Goal: Information Seeking & Learning: Learn about a topic

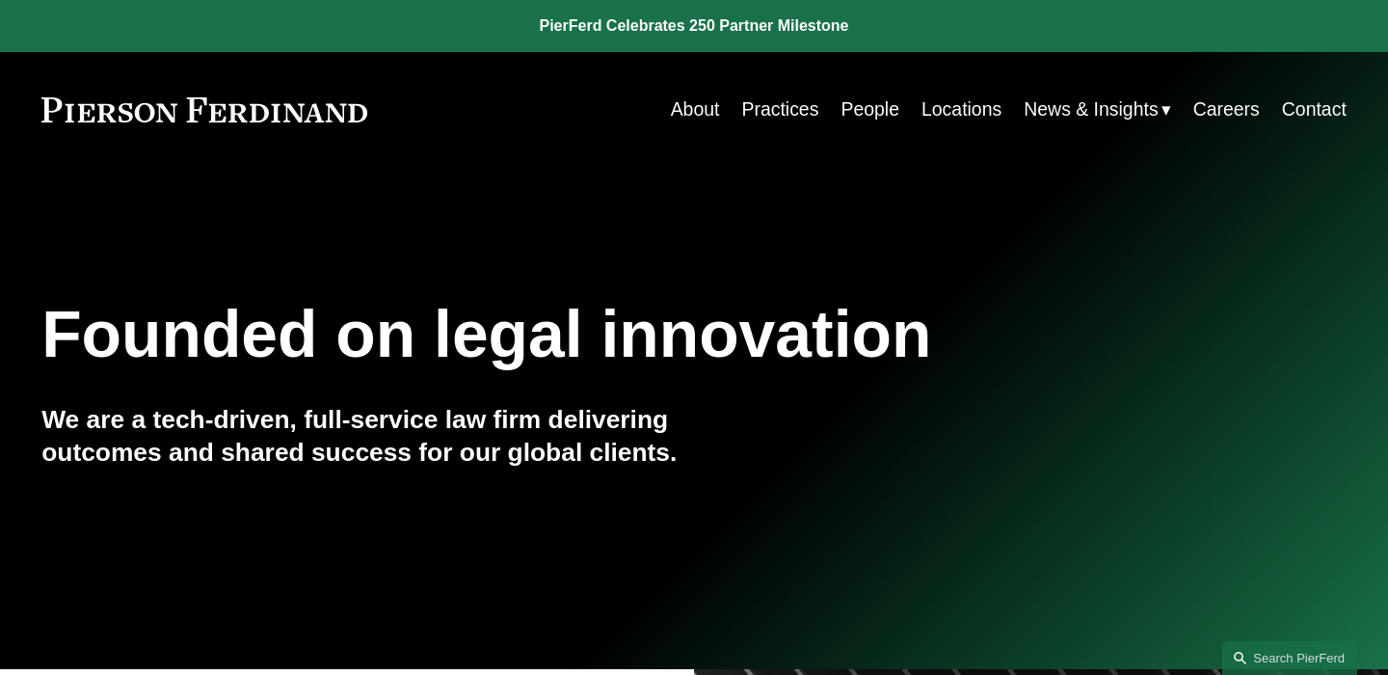
click at [691, 116] on link "About" at bounding box center [695, 110] width 49 height 38
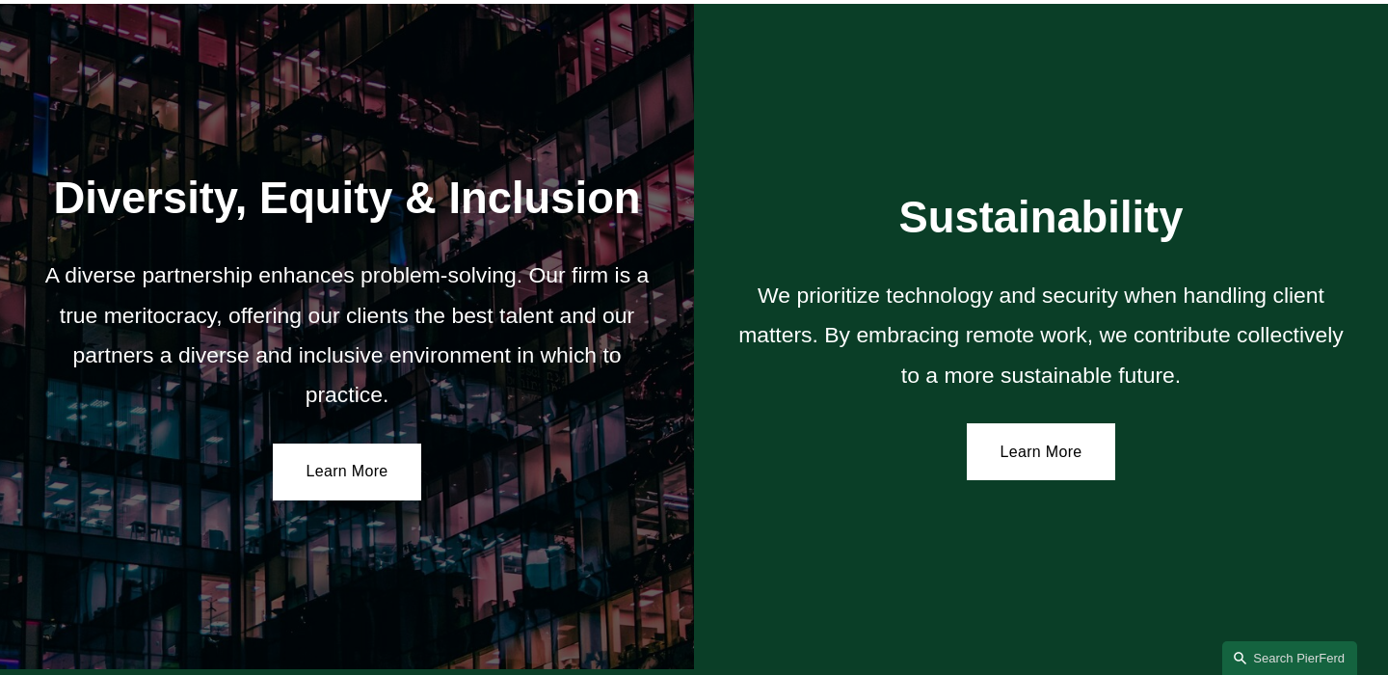
scroll to position [3505, 0]
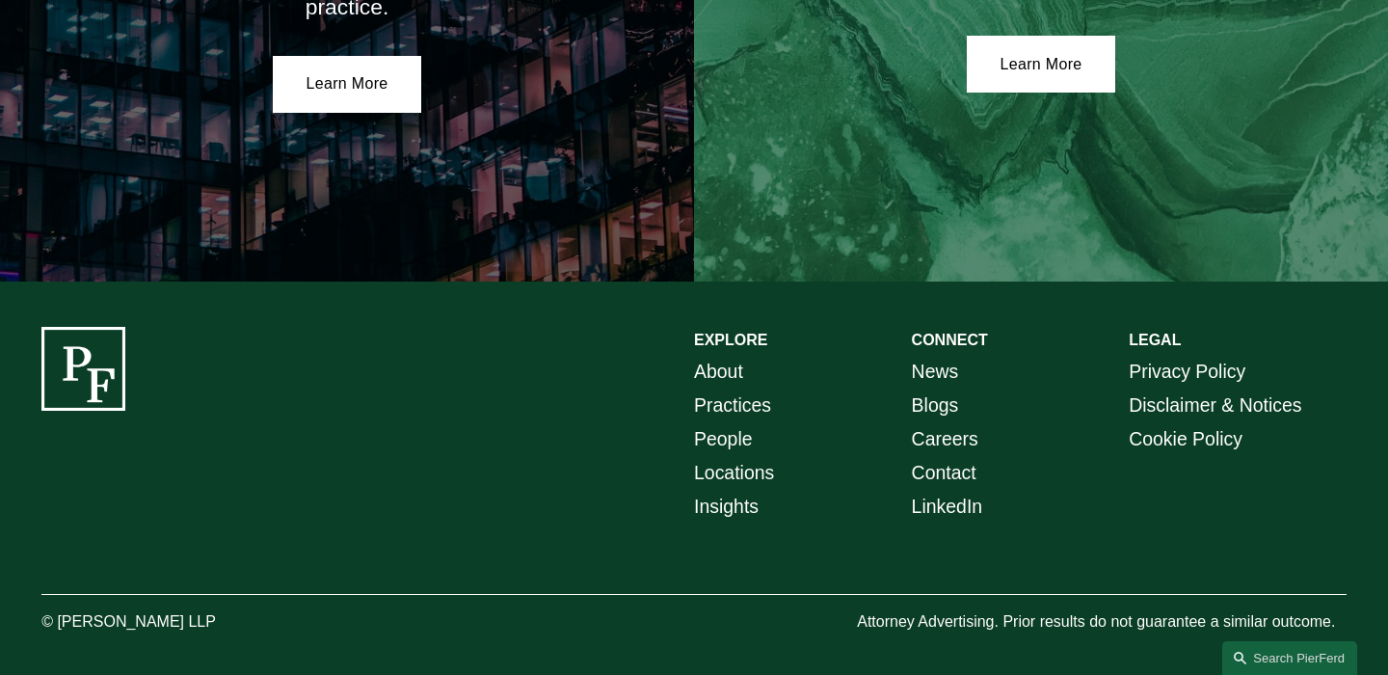
click at [740, 434] on link "People" at bounding box center [723, 439] width 59 height 34
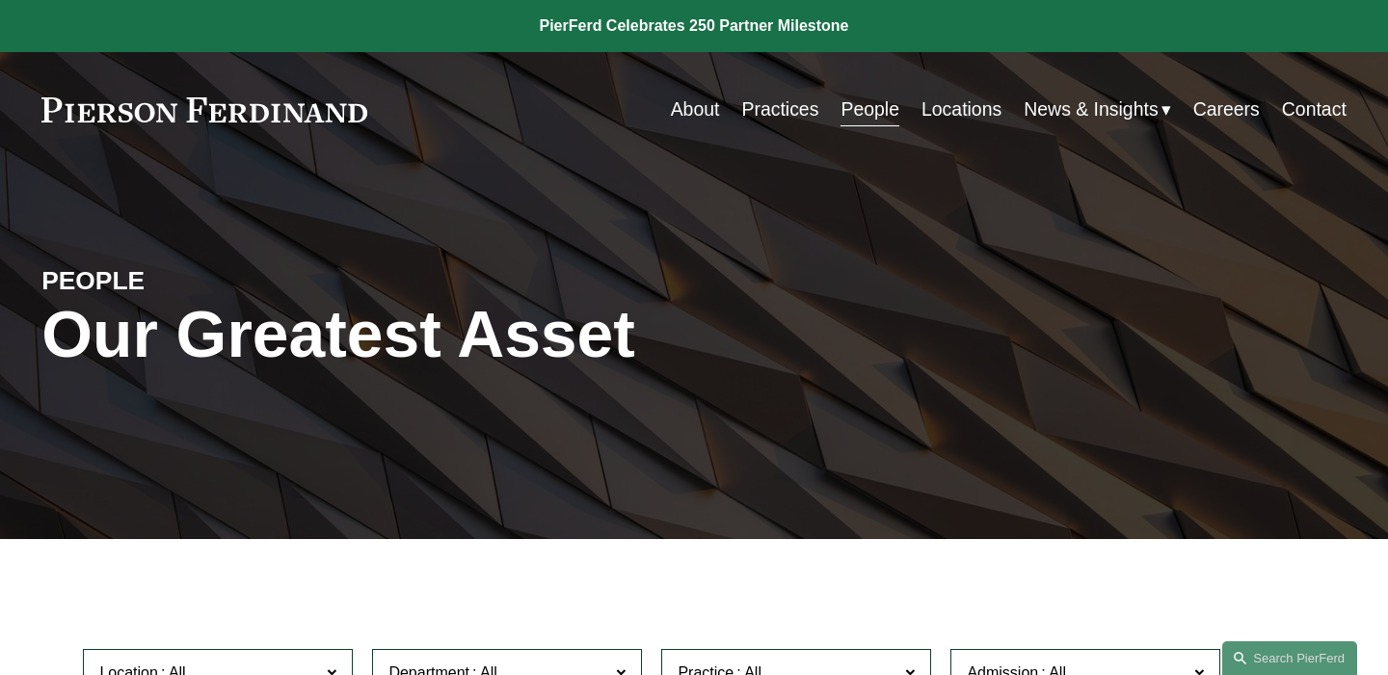
click at [782, 92] on link "Practices" at bounding box center [779, 110] width 77 height 38
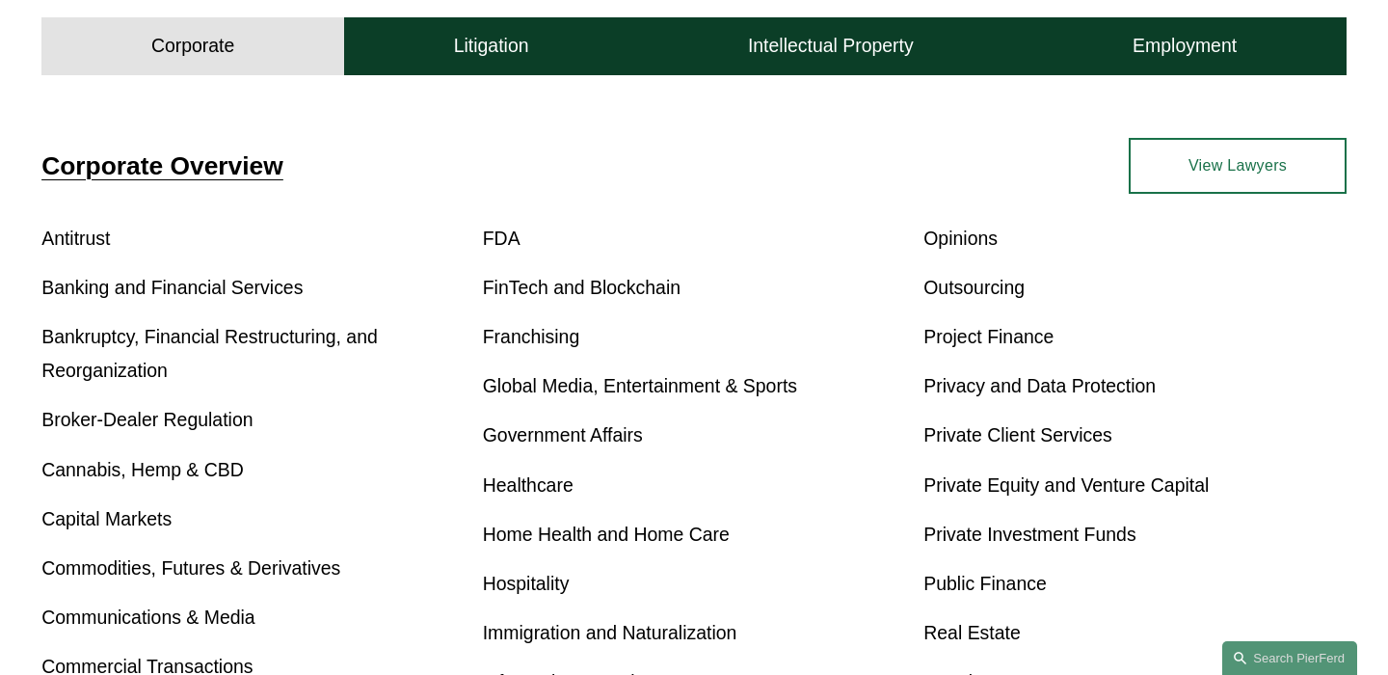
scroll to position [558, 0]
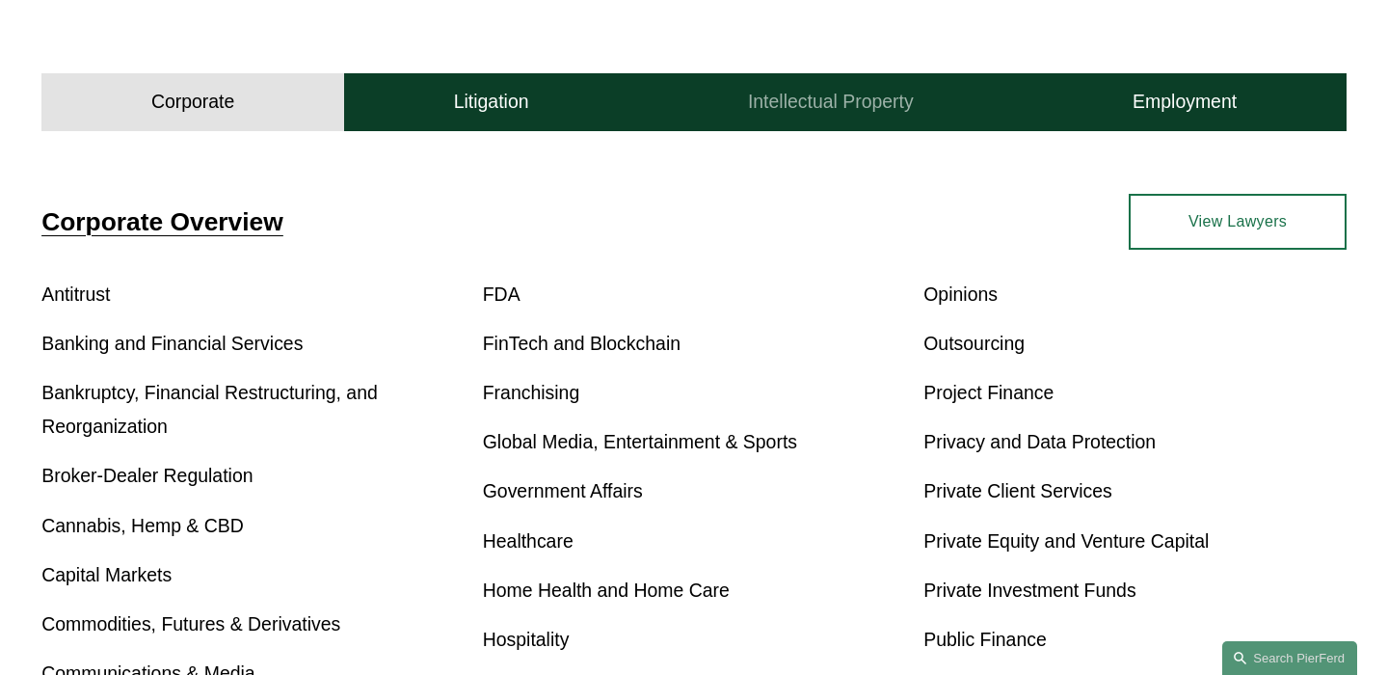
click at [891, 109] on h4 "Intellectual Property" at bounding box center [831, 102] width 166 height 24
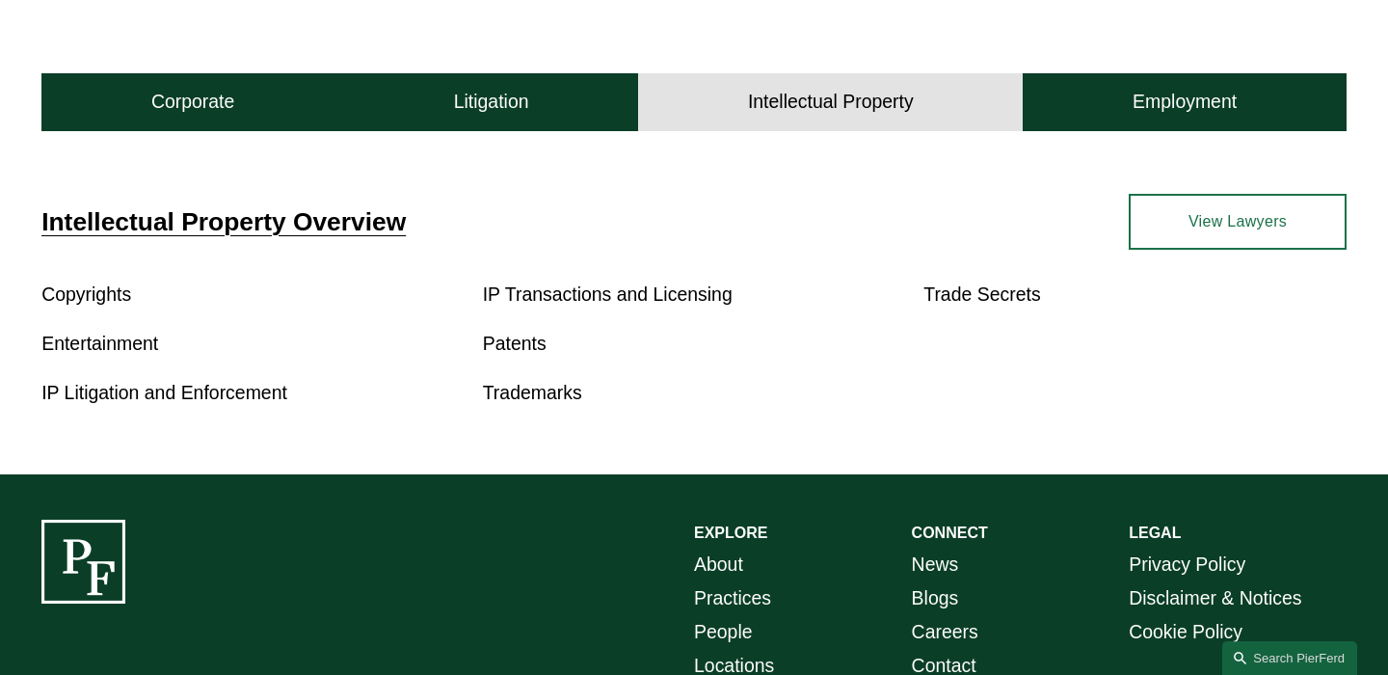
click at [132, 347] on link "Entertainment" at bounding box center [99, 342] width 117 height 21
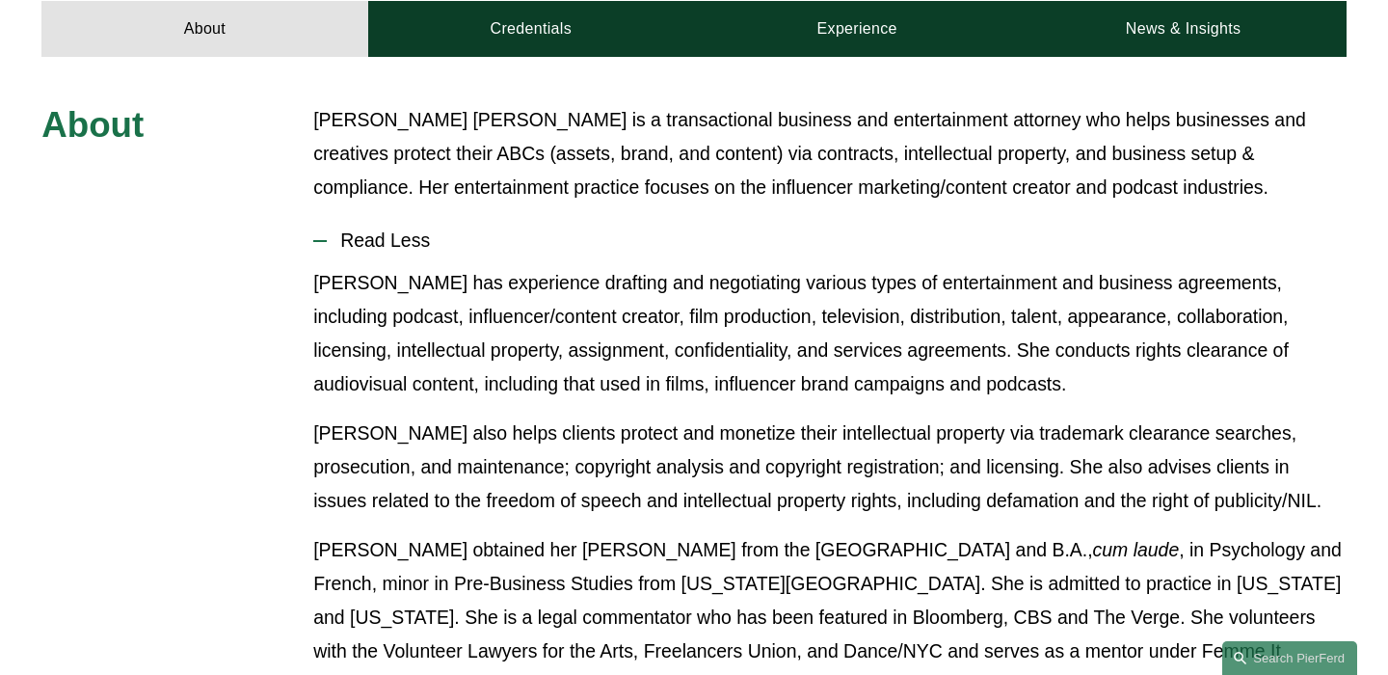
scroll to position [906, 0]
